Goal: Transaction & Acquisition: Purchase product/service

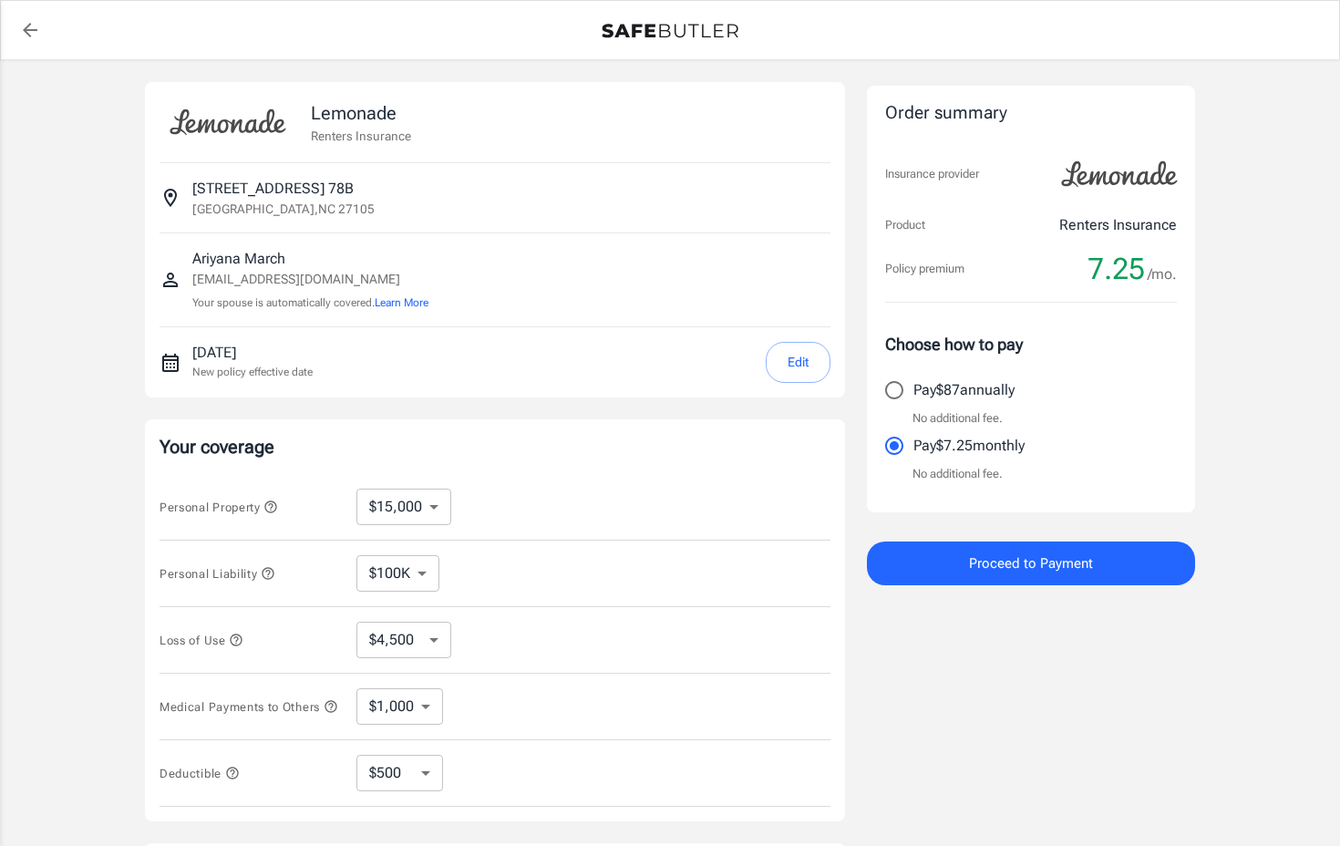
select select "15000"
select select "500"
click at [437, 506] on select "$10,000 $15,000 $20,000 $25,000 $30,000 $40,000 $50,000 $100K $150K $200K $250K" at bounding box center [403, 506] width 95 height 36
select select "100000"
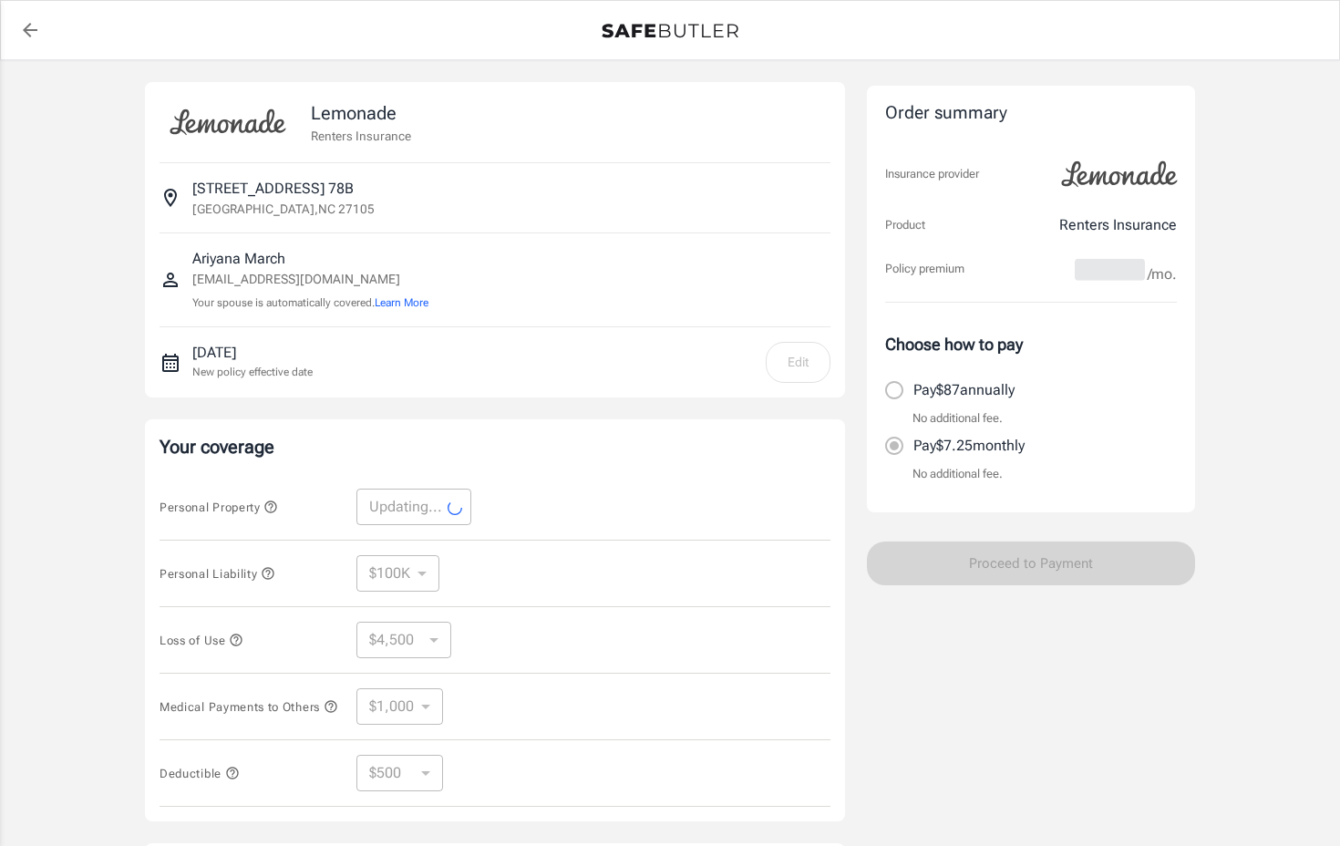
select select "100000"
select select "30000"
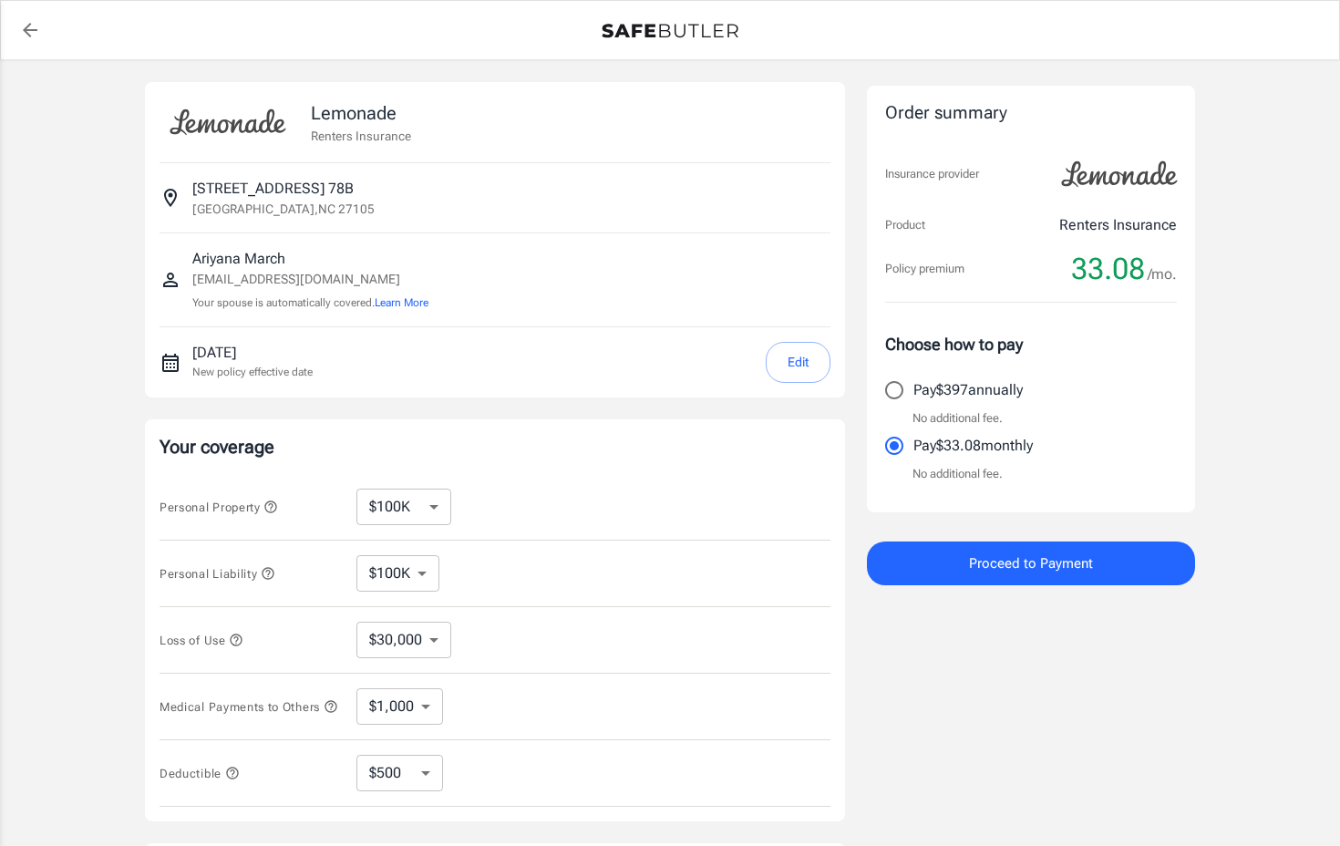
click at [423, 509] on select "$10,000 $15,000 $20,000 $25,000 $30,000 $40,000 $50,000 $100K $150K $200K $250K" at bounding box center [403, 506] width 95 height 36
select select "15000"
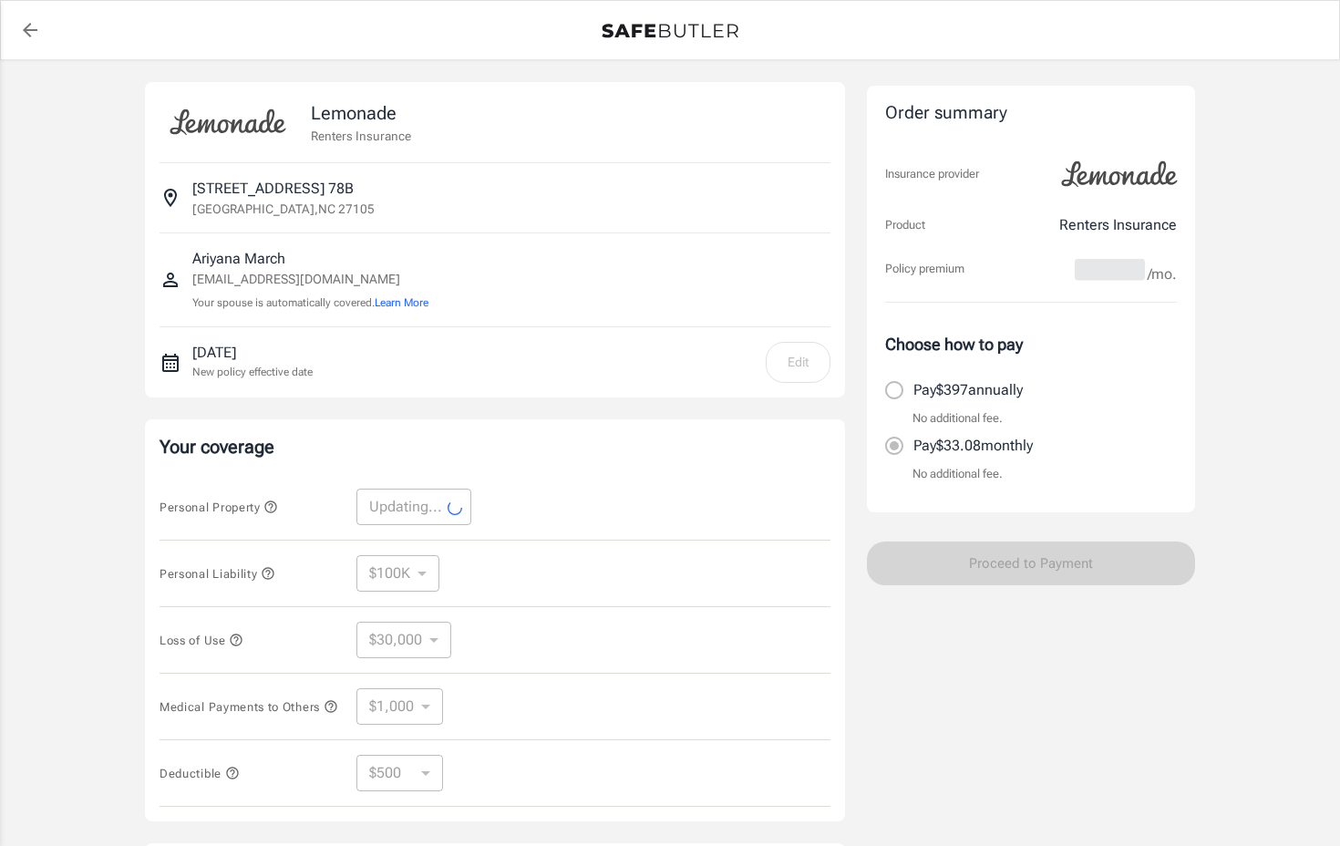
select select "15000"
select select "4500"
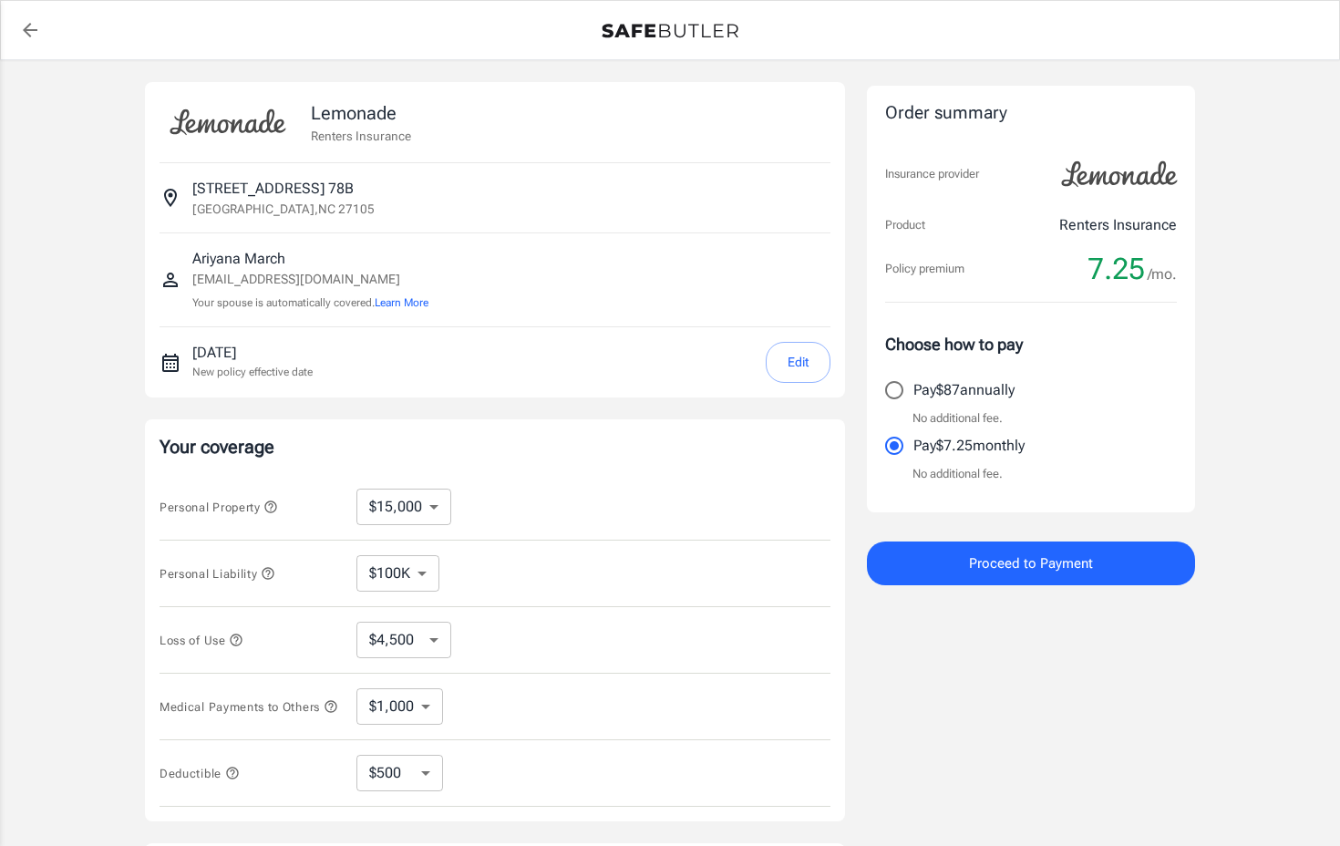
click at [1234, 493] on div "Lemonade Renters Insurance [STREET_ADDRESS] Ariyana March [EMAIL_ADDRESS][DOMAI…" at bounding box center [670, 545] width 1340 height 970
click at [1024, 572] on span "Proceed to Payment" at bounding box center [1031, 563] width 124 height 24
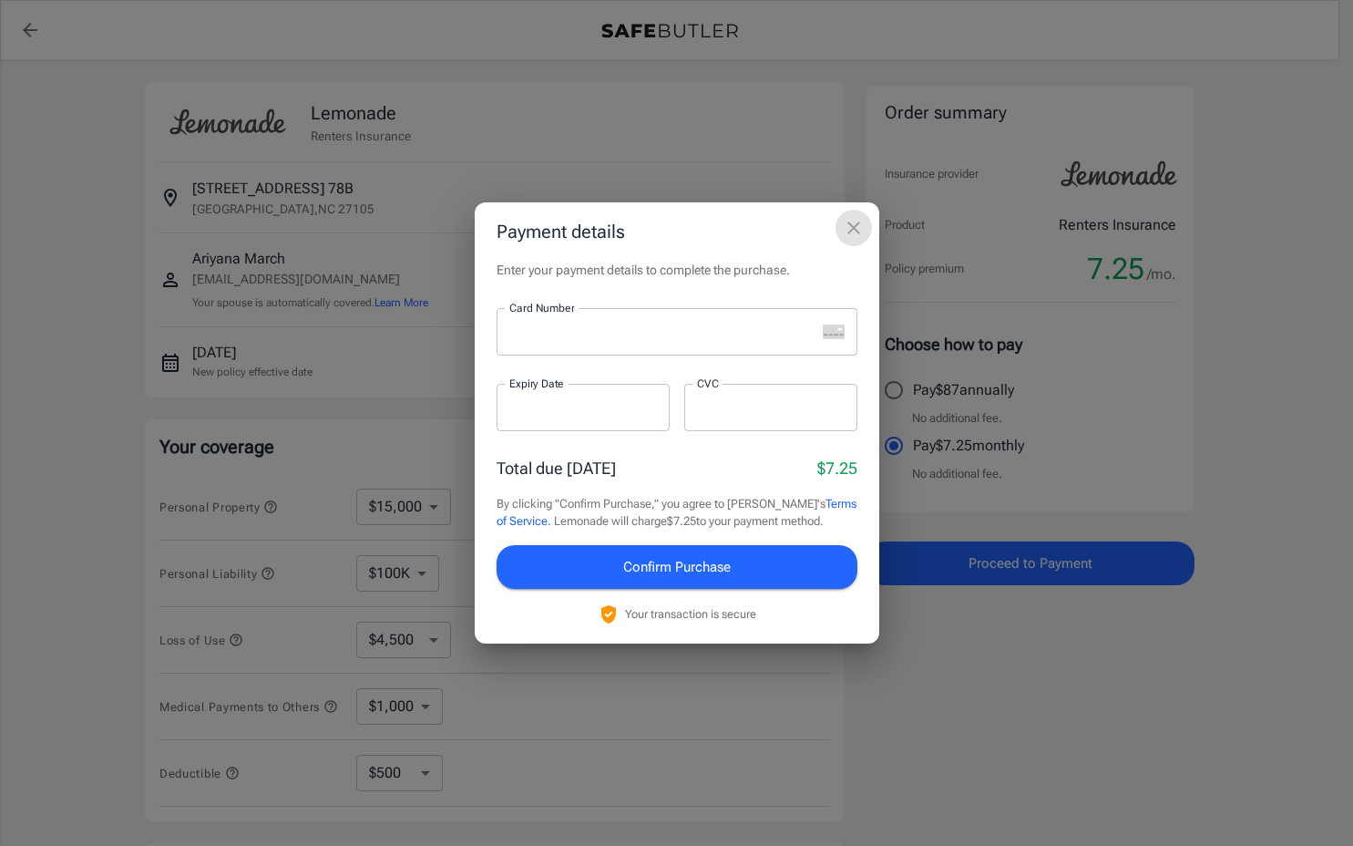
click at [849, 228] on icon "close" at bounding box center [854, 228] width 22 height 22
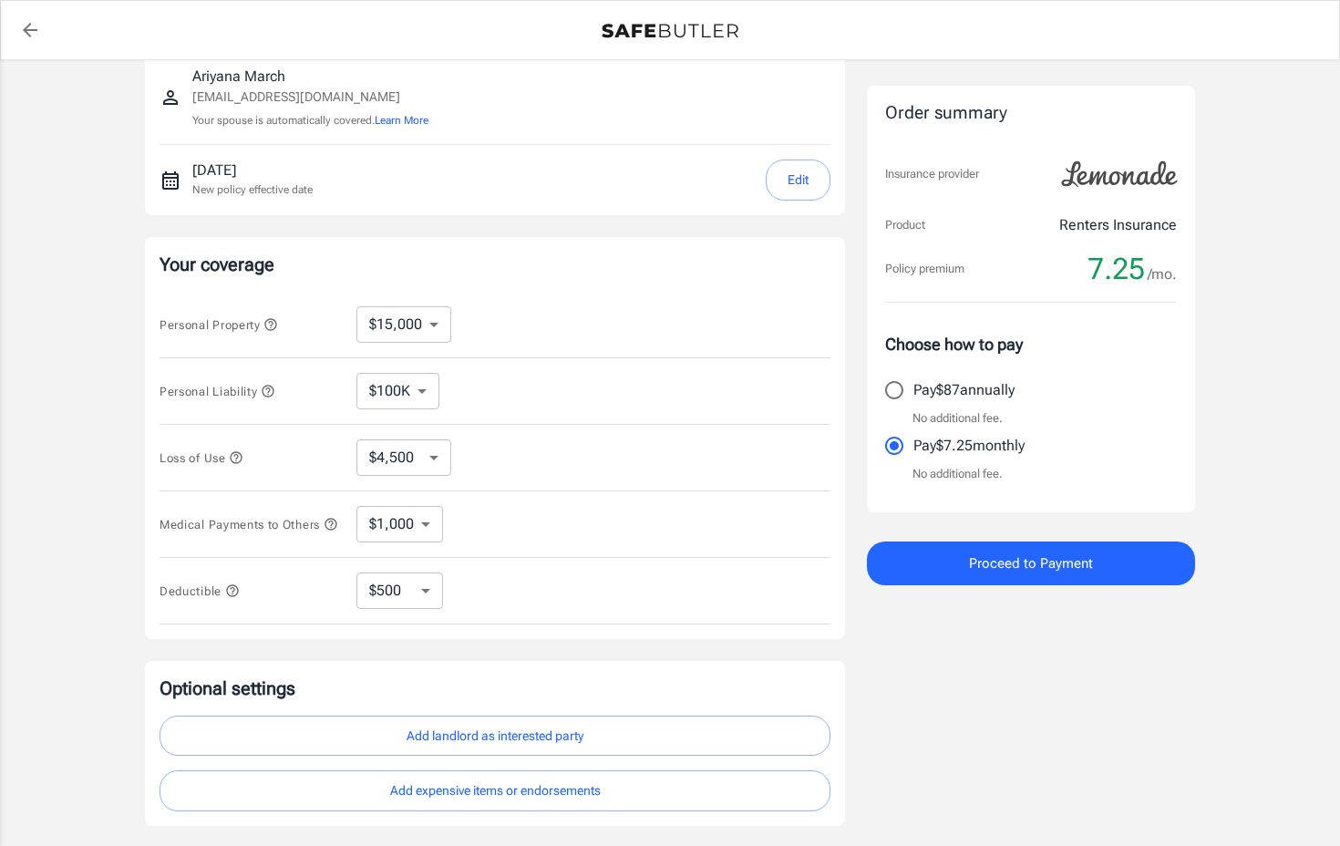
scroll to position [319, 0]
